Goal: Use online tool/utility: Utilize a website feature to perform a specific function

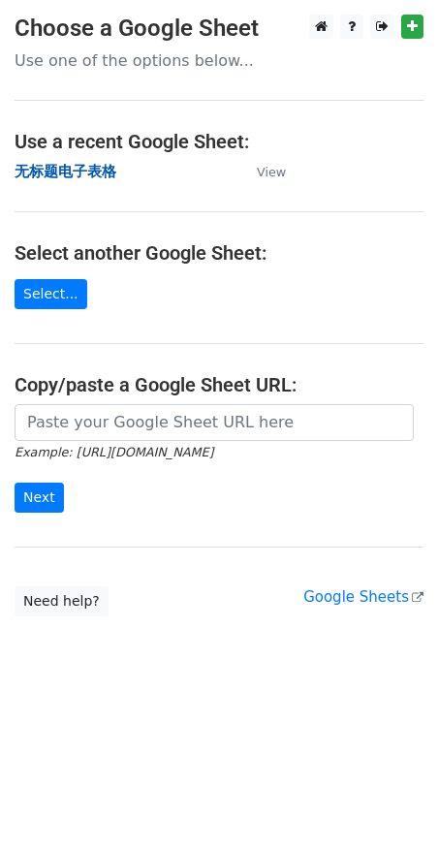
click at [79, 176] on strong "无标题电子表格" at bounding box center [66, 171] width 102 height 17
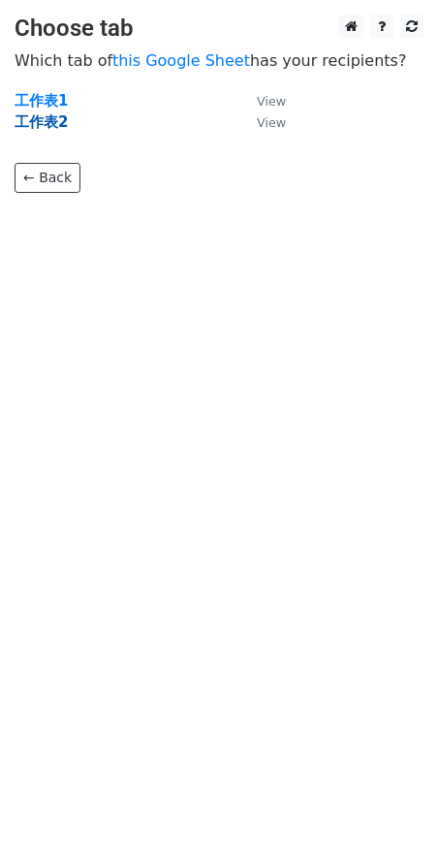
click at [63, 123] on strong "工作表2" at bounding box center [41, 121] width 53 height 17
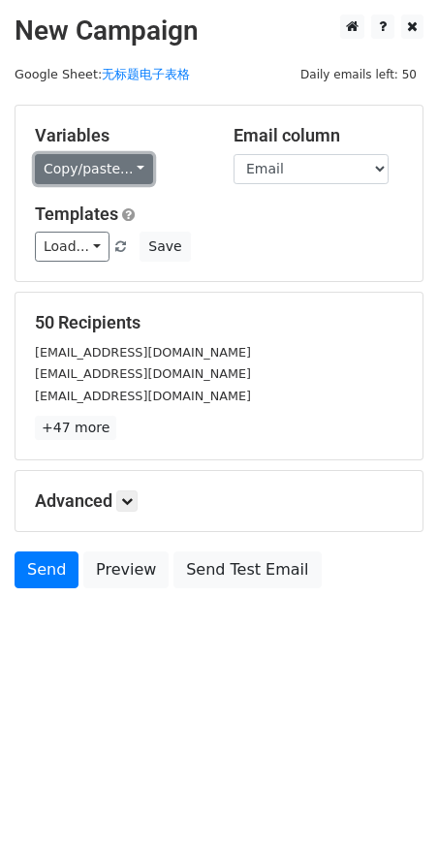
click at [110, 169] on link "Copy/paste..." at bounding box center [94, 169] width 118 height 30
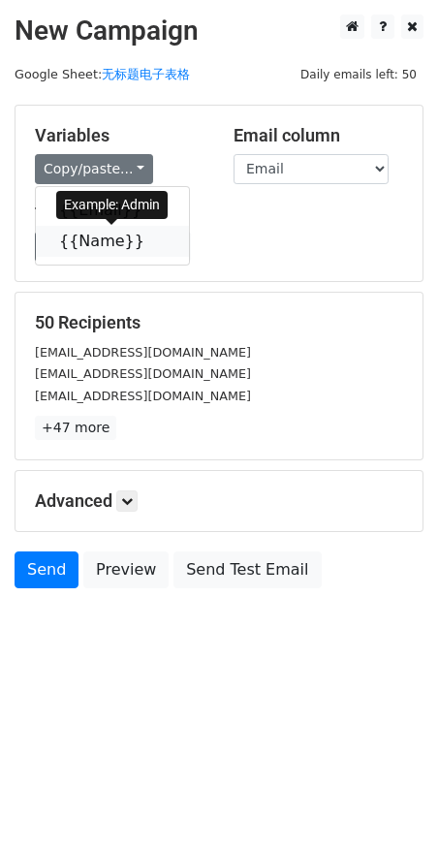
click at [87, 246] on link "{{Name}}" at bounding box center [112, 241] width 153 height 31
